Goal: Task Accomplishment & Management: Complete application form

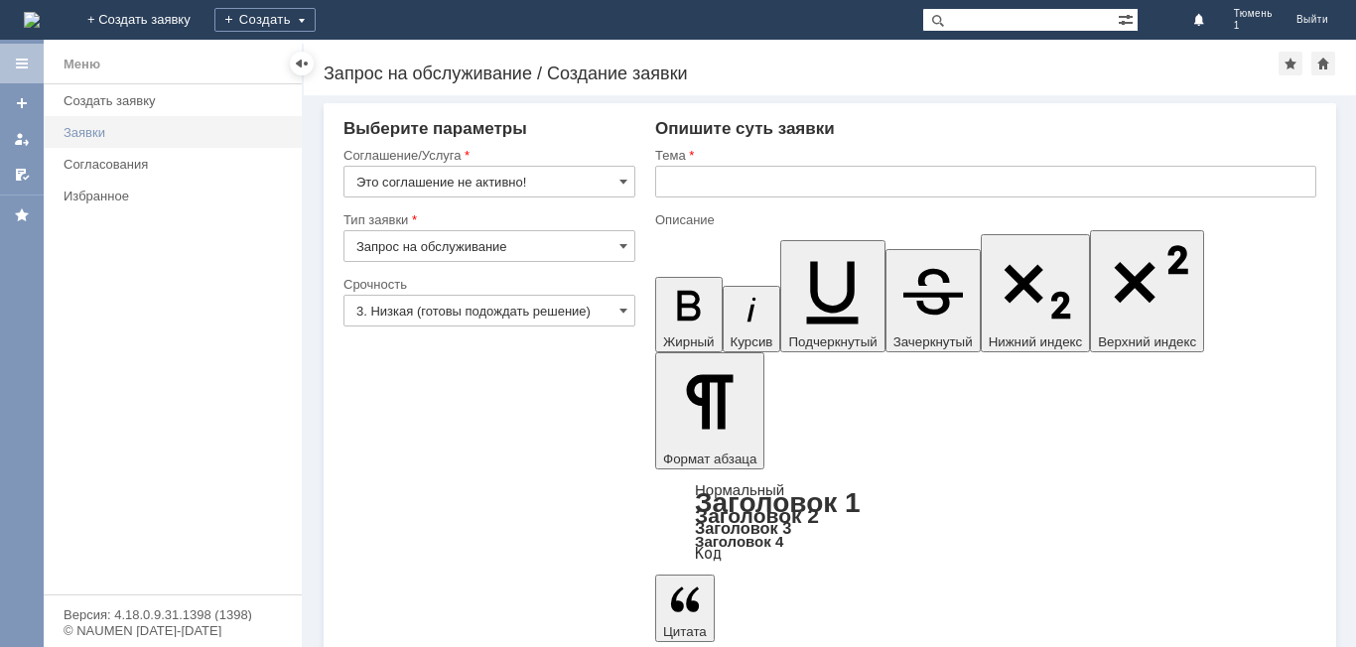
click at [79, 130] on div "Заявки" at bounding box center [177, 132] width 226 height 15
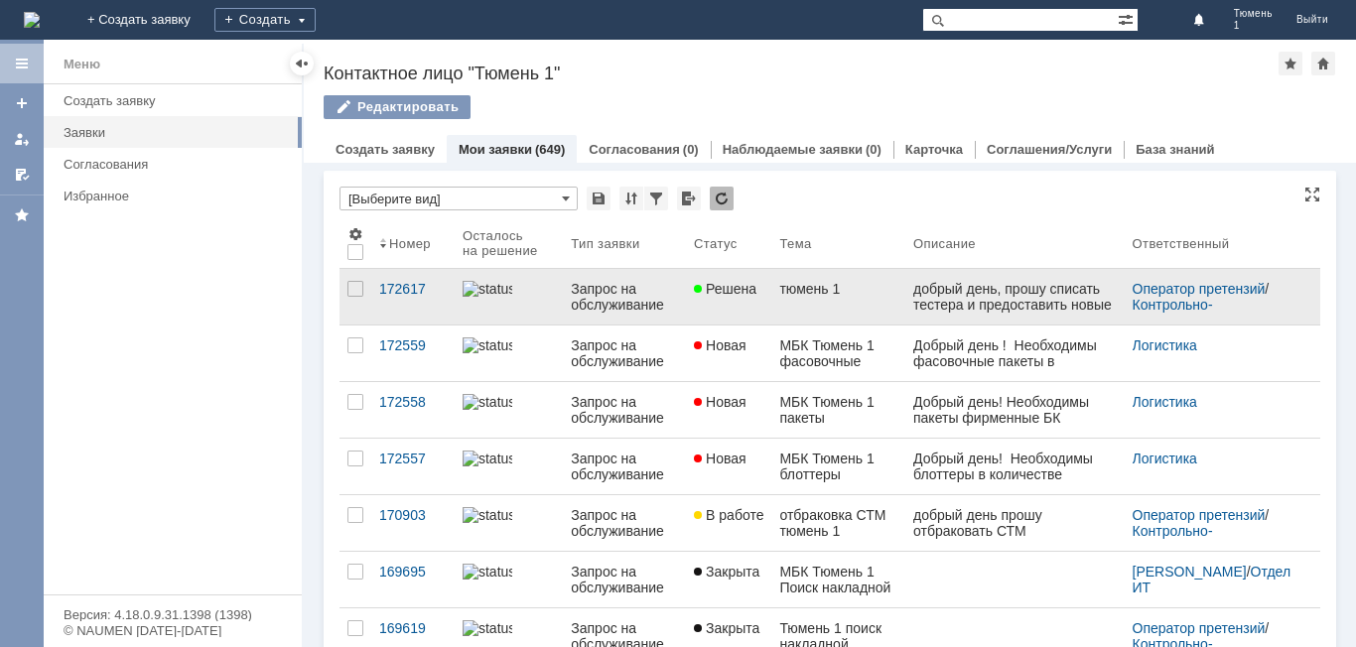
click at [961, 292] on div "добрый день, прошу списать тестера и предоставить новые согласно файлу" at bounding box center [1016, 305] width 204 height 48
click at [864, 316] on link "тюмень 1" at bounding box center [839, 297] width 134 height 56
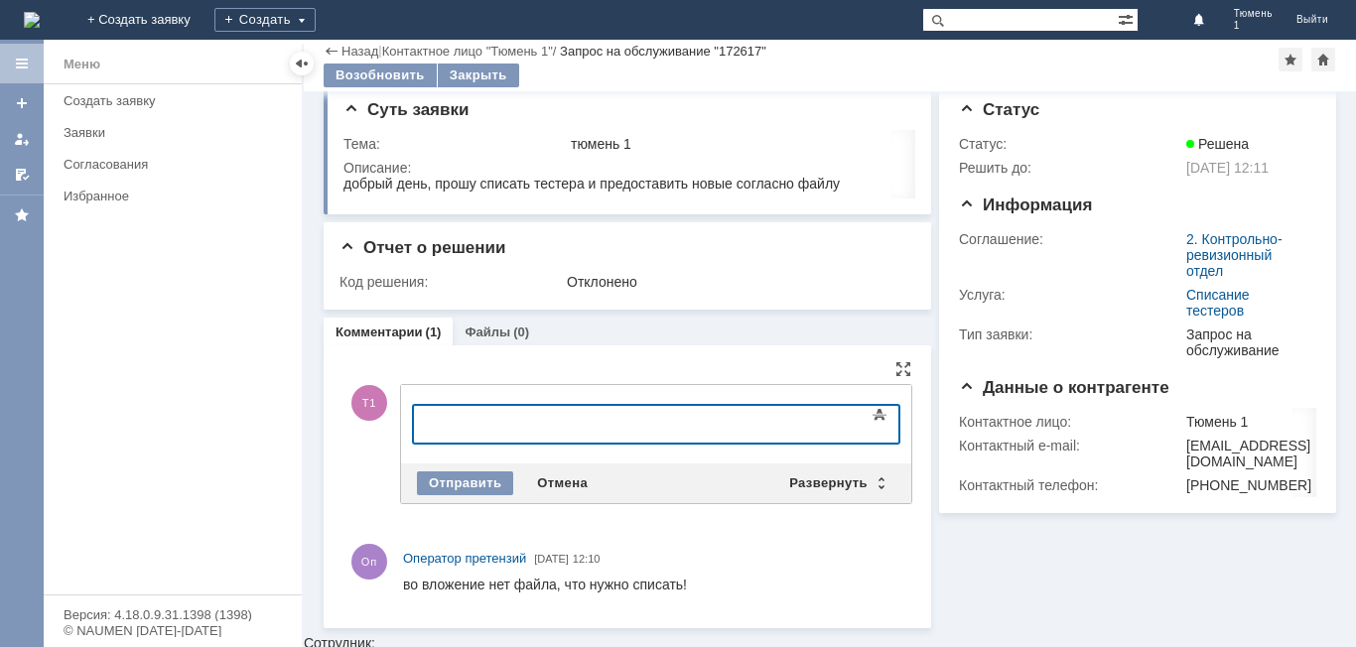
scroll to position [2, 0]
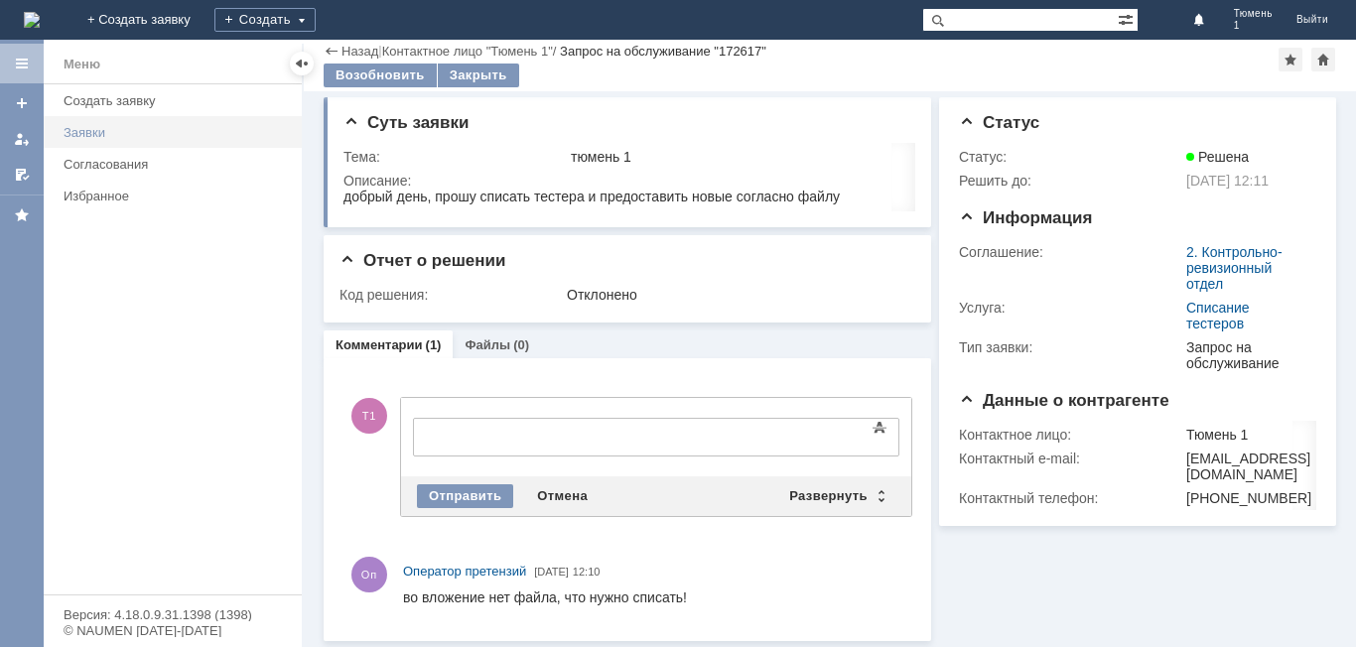
click at [86, 137] on div "Заявки" at bounding box center [177, 132] width 226 height 15
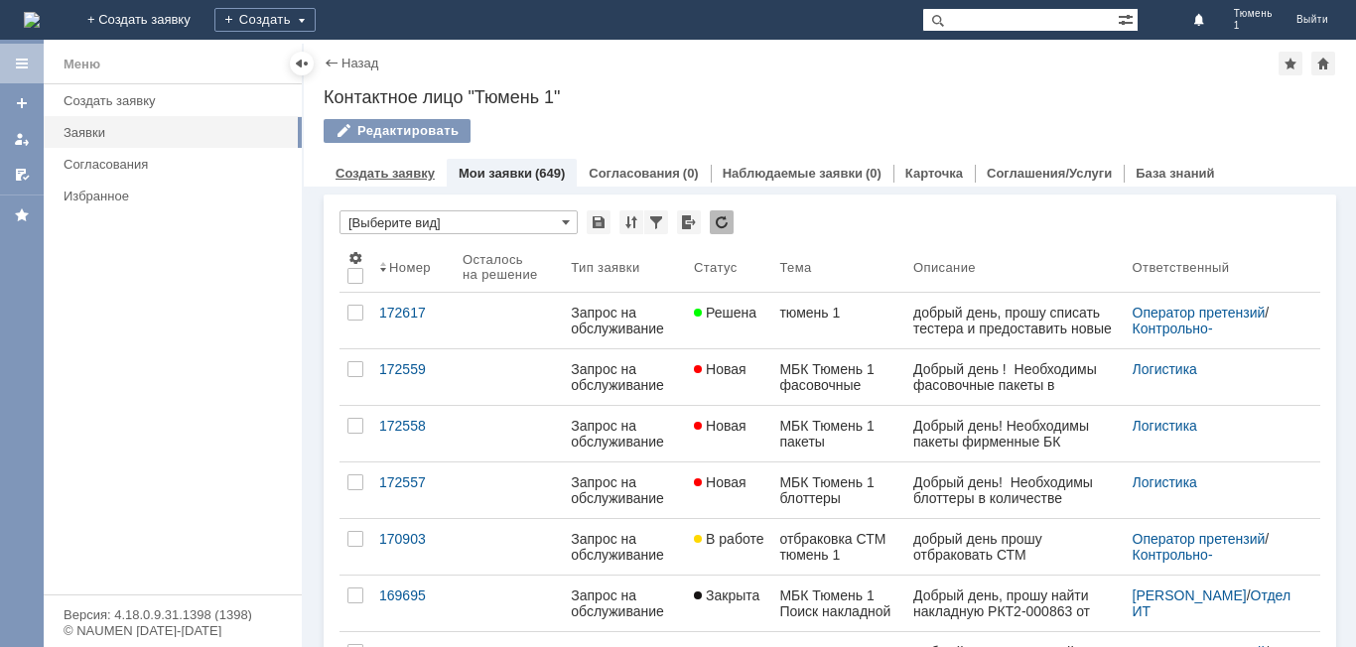
click at [397, 177] on link "Создать заявку" at bounding box center [385, 173] width 99 height 15
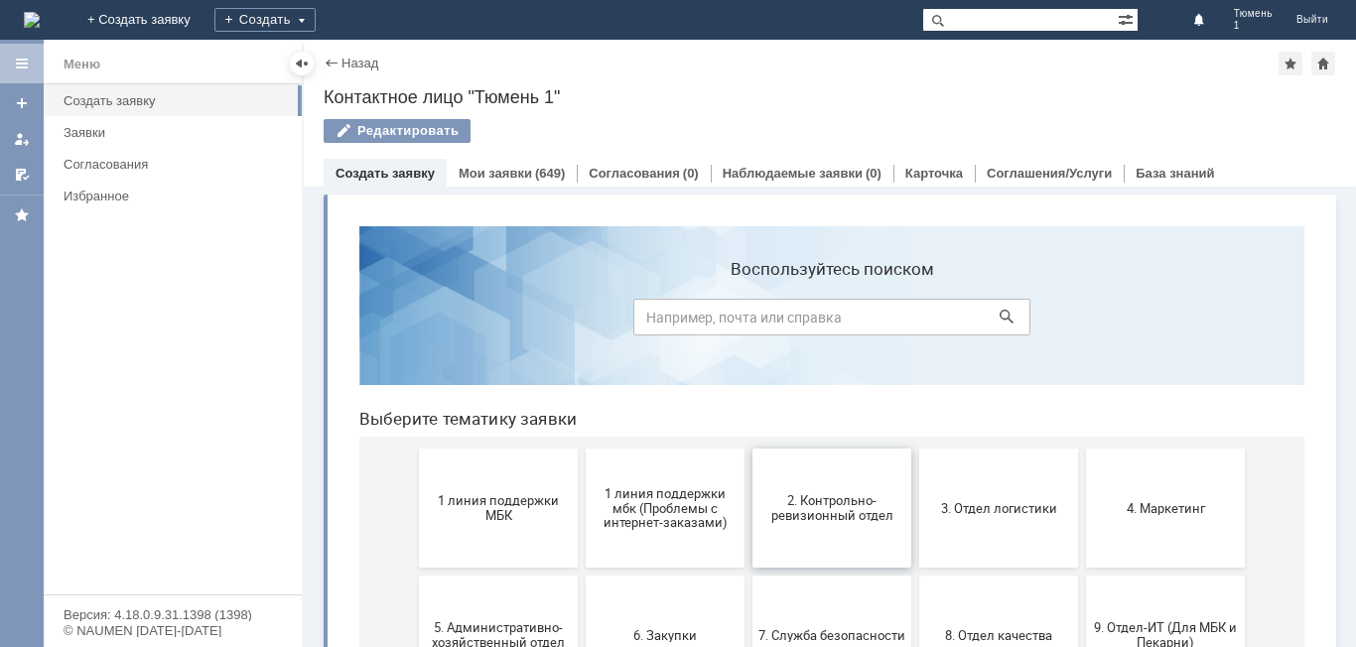
click at [795, 513] on span "2. Контрольно-ревизионный отдел" at bounding box center [832, 509] width 147 height 30
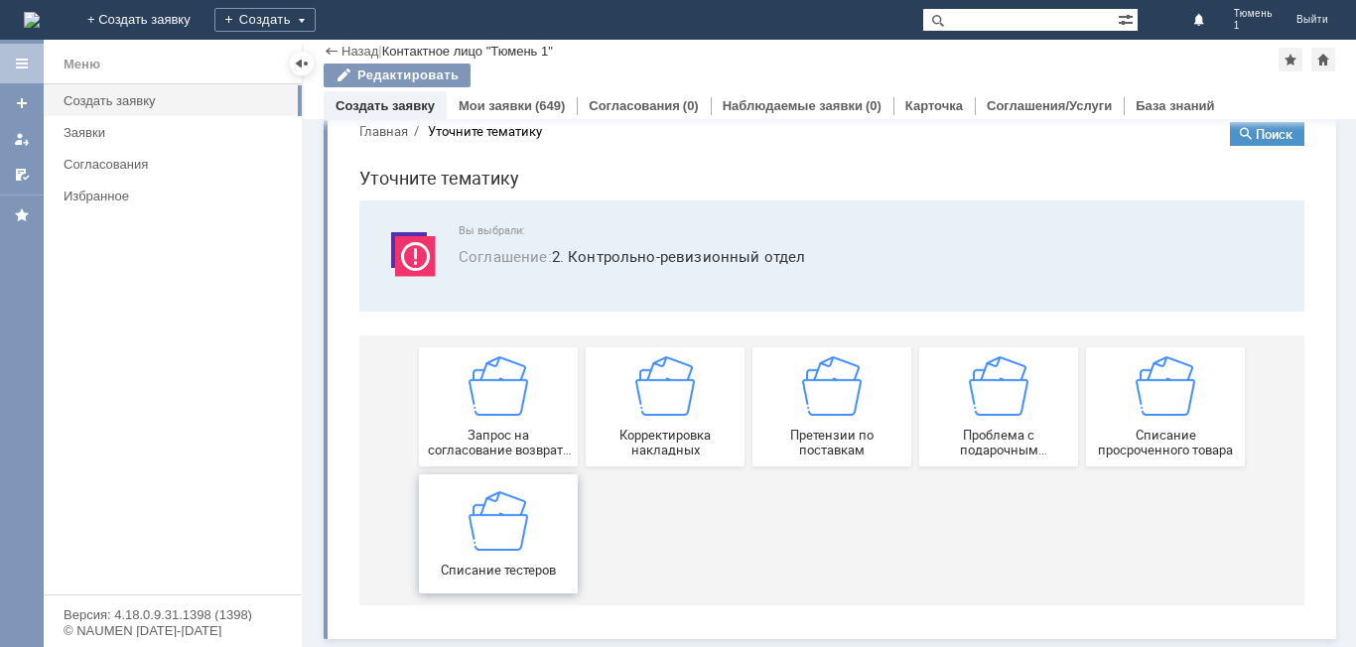
click at [503, 547] on img at bounding box center [499, 521] width 60 height 60
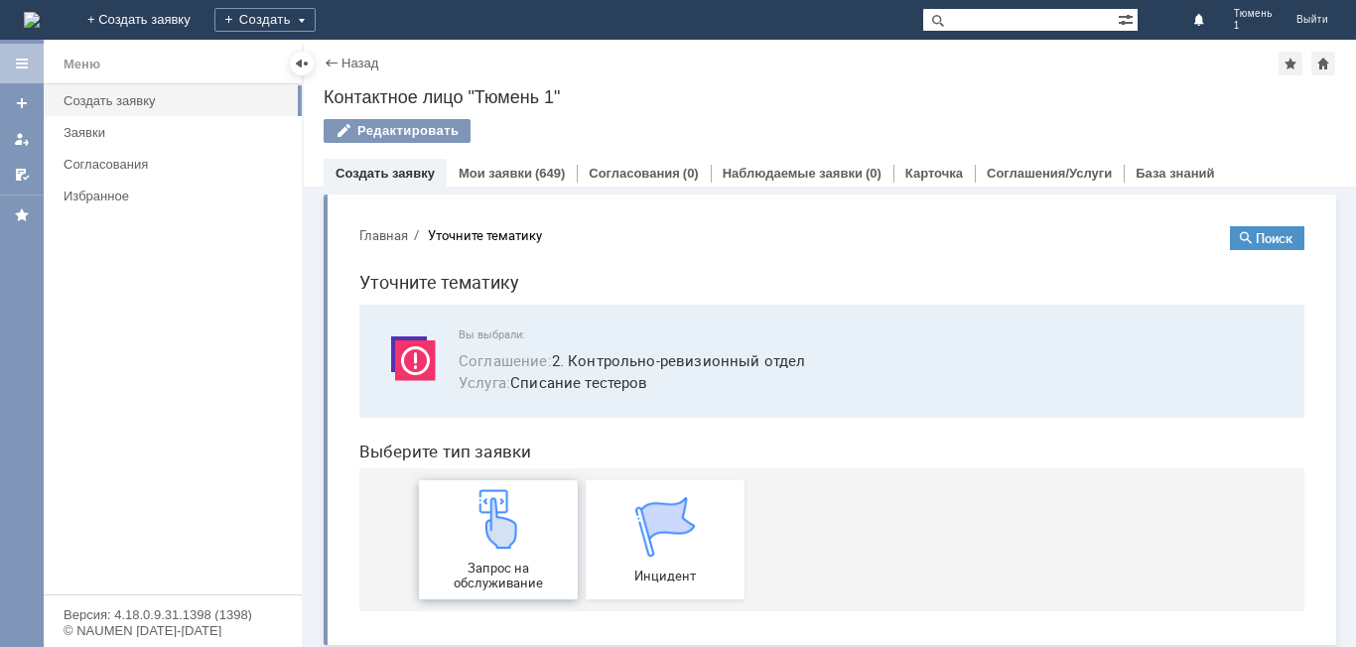
click at [486, 526] on img at bounding box center [499, 520] width 60 height 60
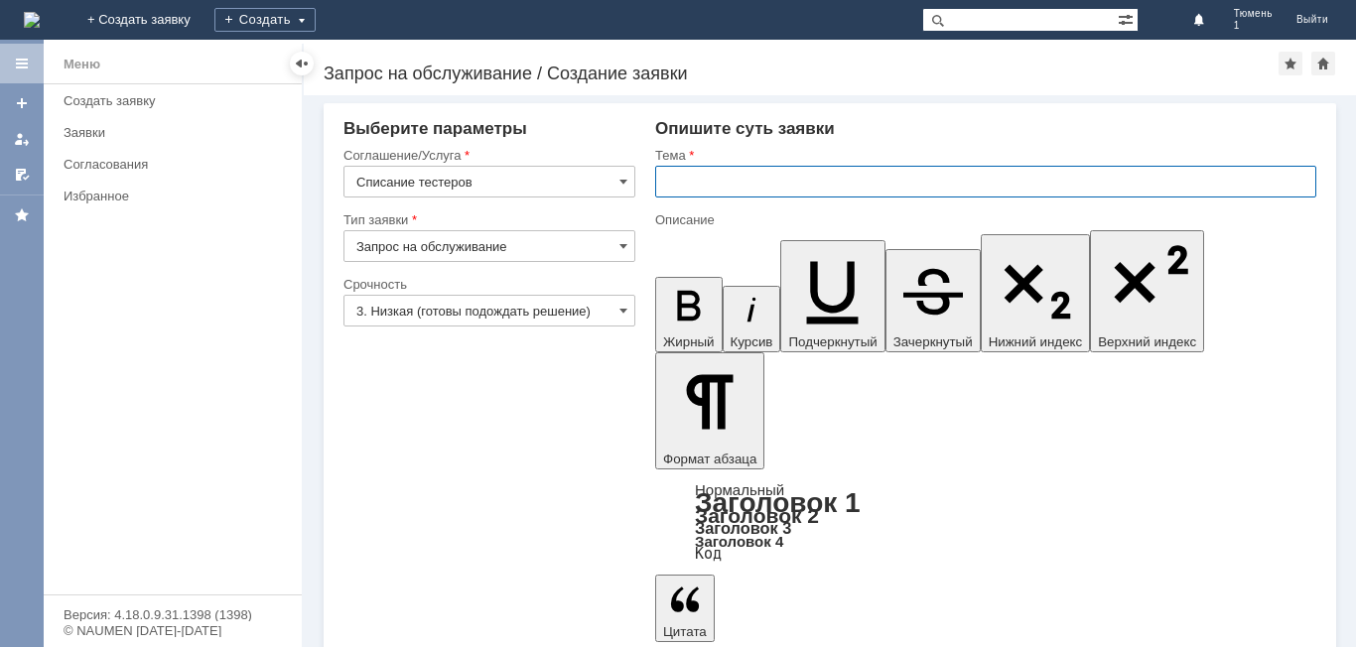
click at [713, 182] on input "text" at bounding box center [985, 182] width 661 height 32
type input "тюмень 1"
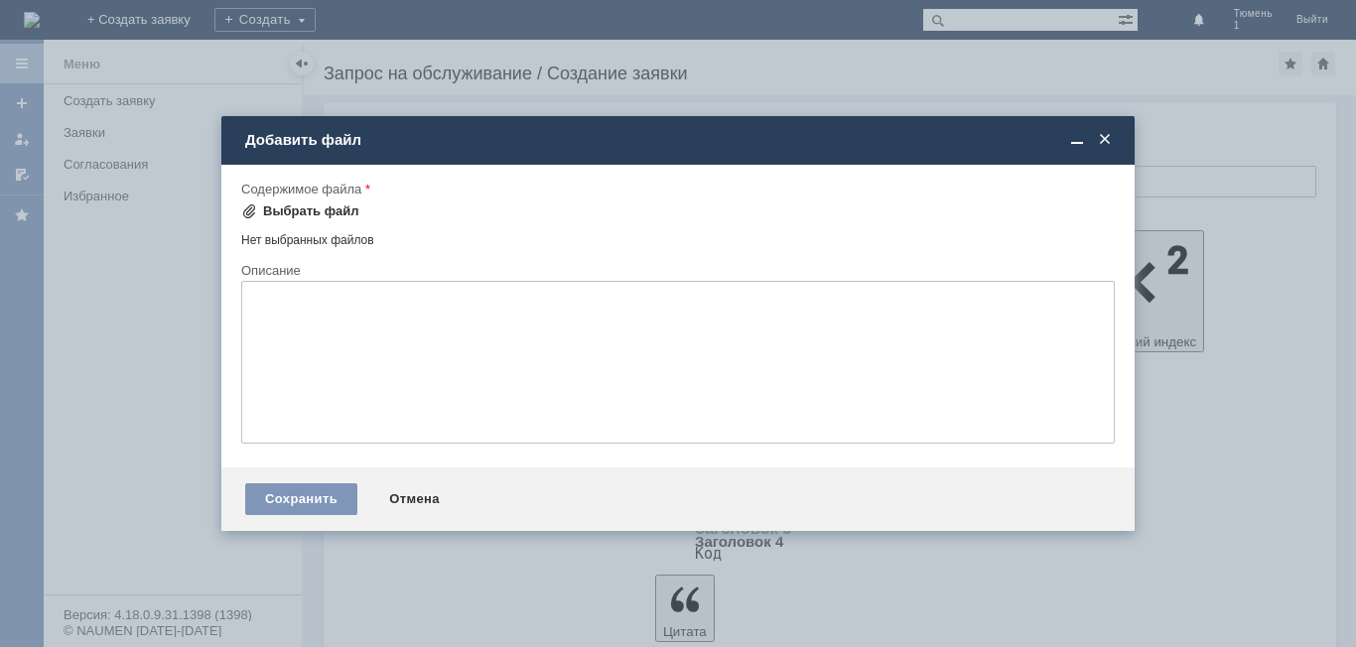
click at [334, 214] on div "Выбрать файл" at bounding box center [311, 212] width 96 height 16
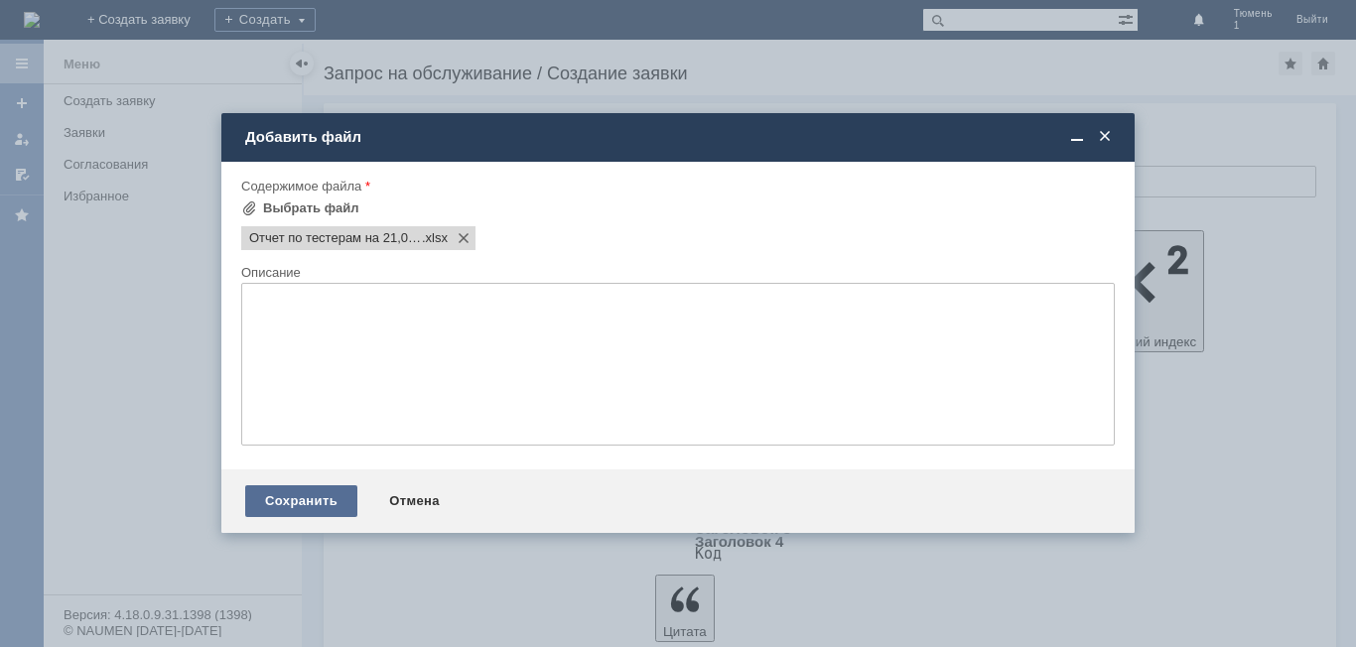
click at [269, 501] on div "Сохранить" at bounding box center [301, 502] width 112 height 32
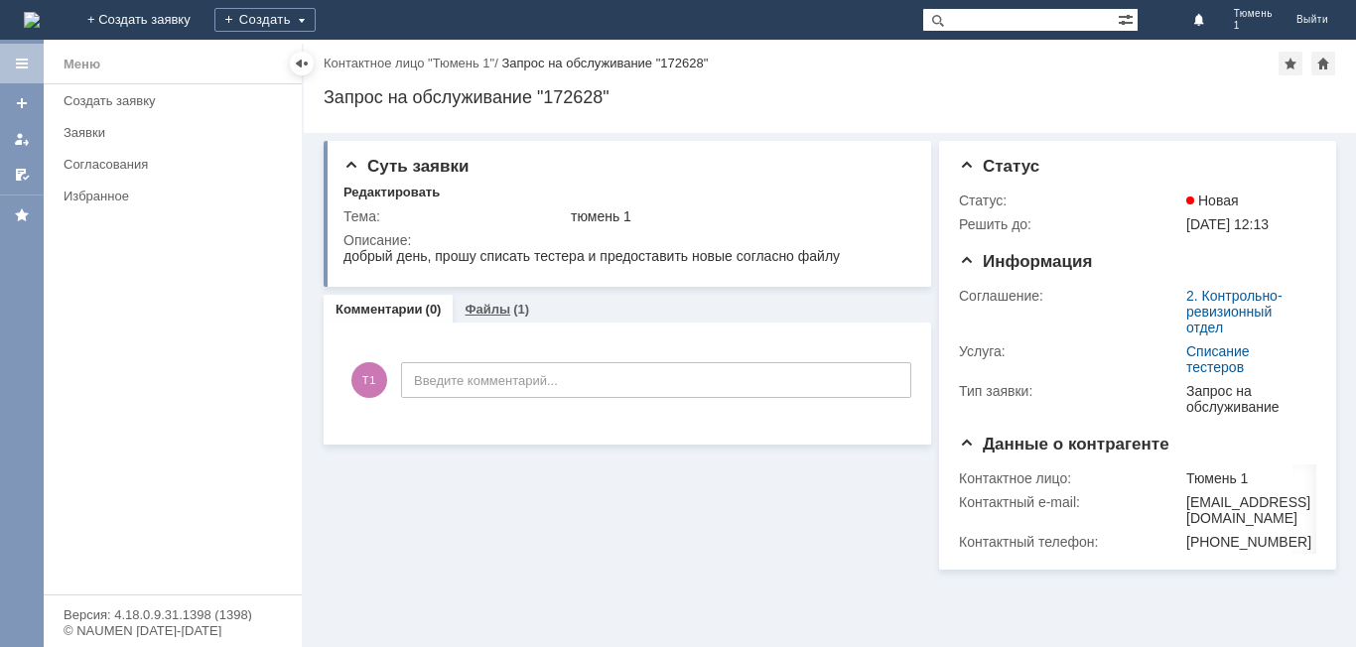
click at [505, 316] on link "Файлы" at bounding box center [488, 309] width 46 height 15
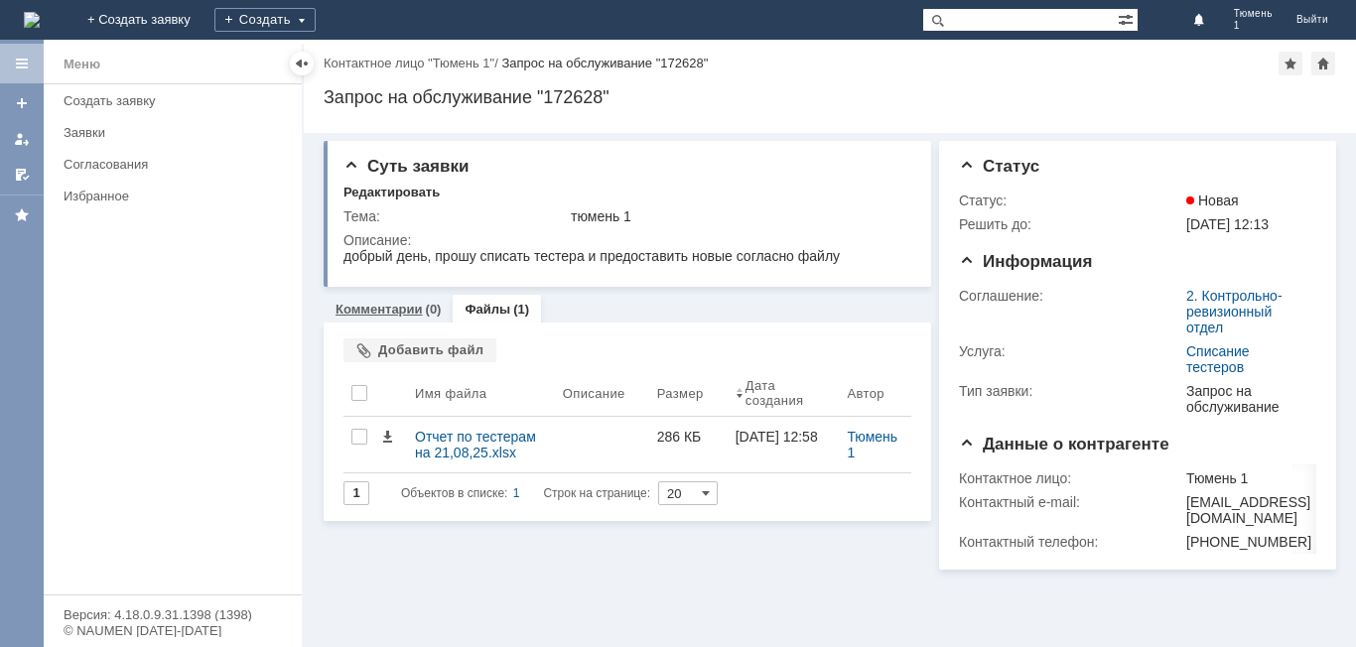
click at [406, 314] on link "Комментарии" at bounding box center [379, 309] width 87 height 15
